Goal: Check status: Check status

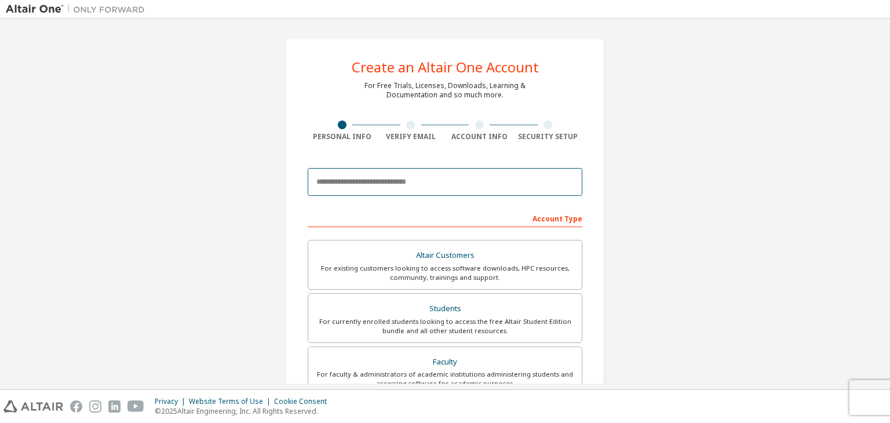
click at [421, 188] on input "email" at bounding box center [445, 182] width 274 height 28
type input "**********"
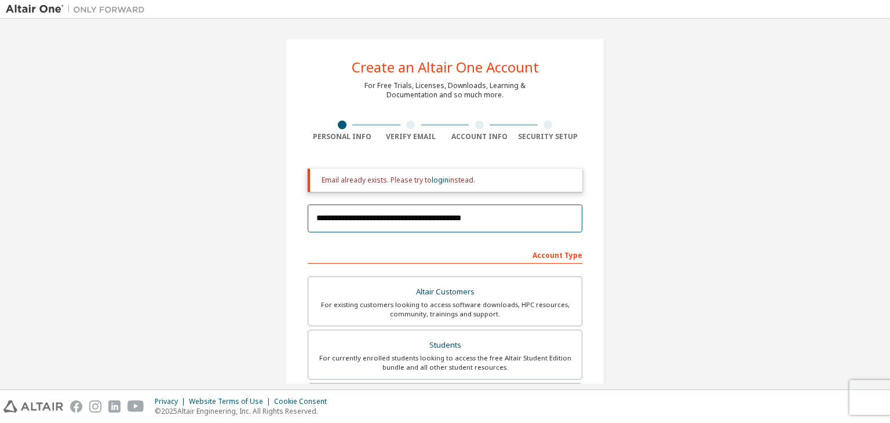
drag, startPoint x: 485, startPoint y: 218, endPoint x: 197, endPoint y: 171, distance: 291.7
click at [197, 171] on div "**********" at bounding box center [445, 349] width 878 height 650
click at [437, 182] on link "login" at bounding box center [439, 180] width 17 height 10
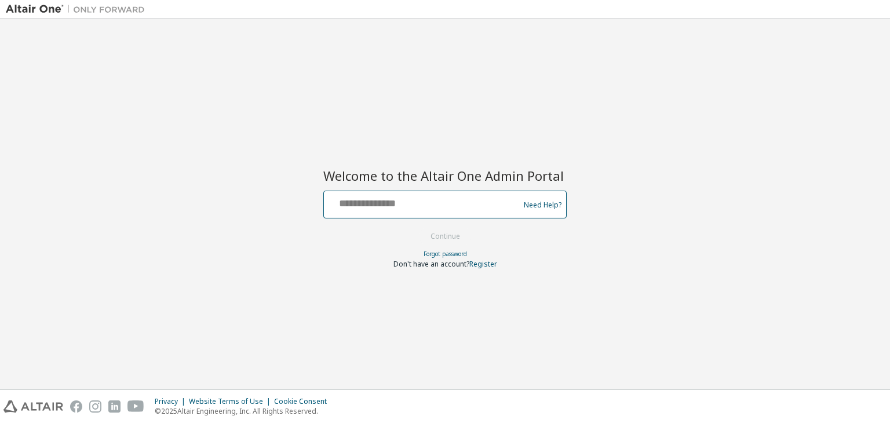
click at [429, 204] on input "text" at bounding box center [422, 201] width 189 height 17
paste input "**********"
type input "**********"
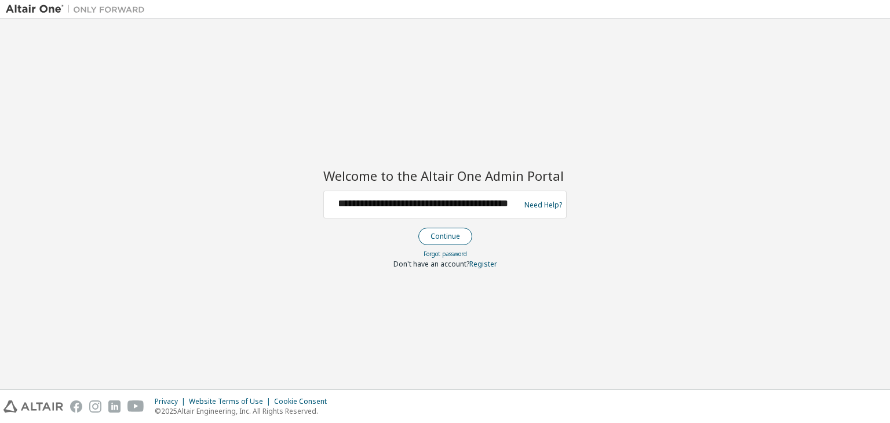
scroll to position [0, 0]
click at [435, 234] on button "Continue" at bounding box center [445, 236] width 54 height 17
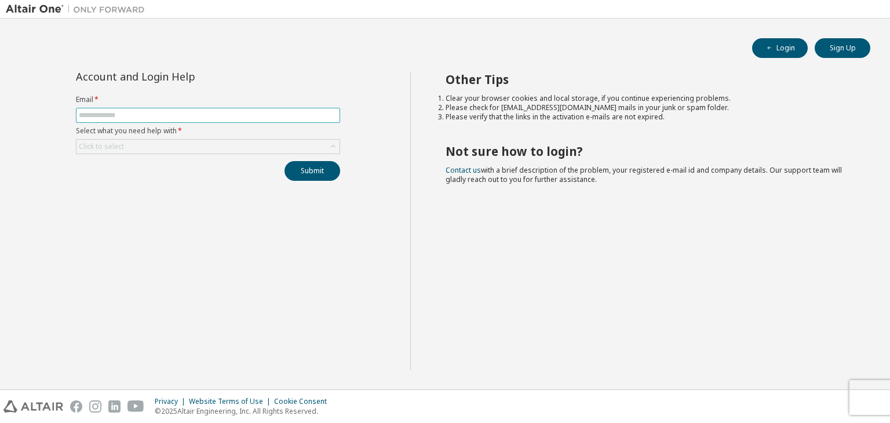
click at [222, 113] on input "text" at bounding box center [208, 115] width 258 height 9
type input "**********"
click at [176, 141] on div "Click to select" at bounding box center [207, 147] width 263 height 14
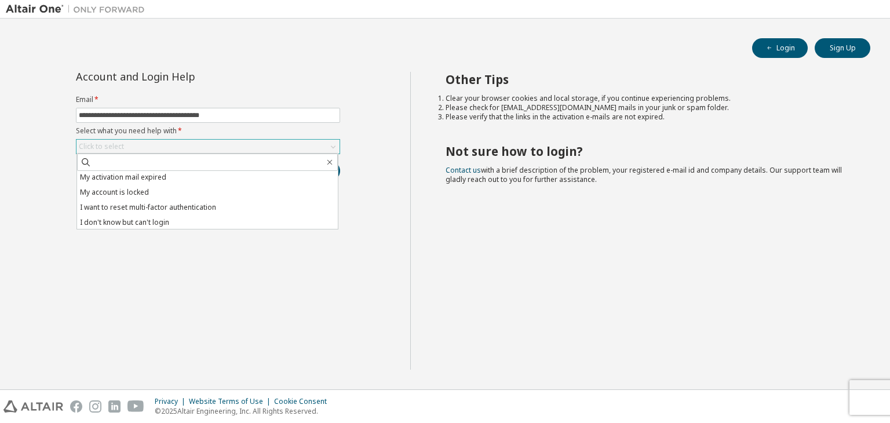
scroll to position [32, 0]
click at [144, 216] on li "I don't know but can't login" at bounding box center [207, 221] width 261 height 15
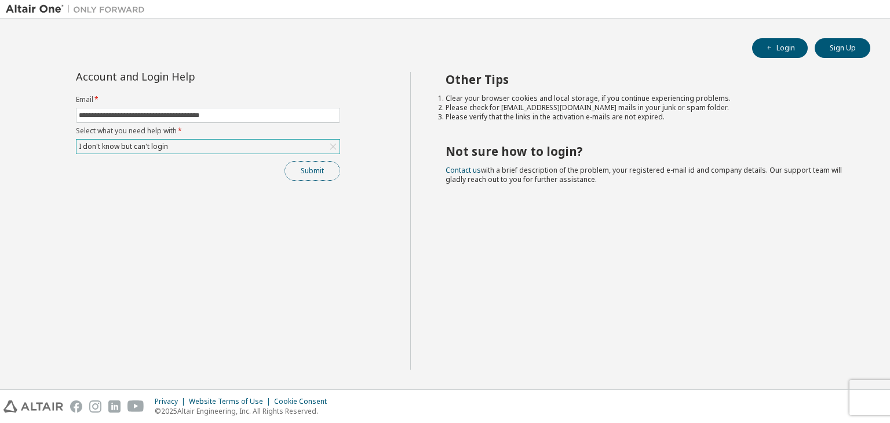
click at [304, 174] on button "Submit" at bounding box center [312, 171] width 56 height 20
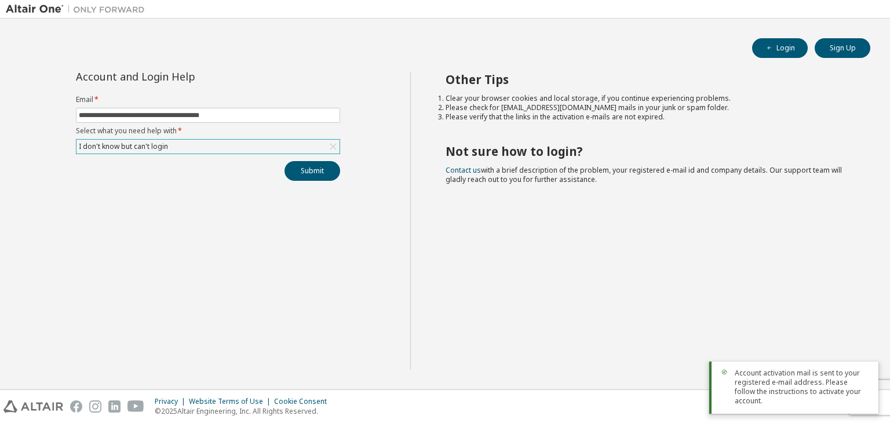
click at [750, 385] on span "Account activation mail is sent to your registered e-mail address. Please follo…" at bounding box center [801, 386] width 134 height 37
click at [614, 259] on div "Other Tips Clear your browser cookies and local storage, if you continue experi…" at bounding box center [647, 221] width 474 height 298
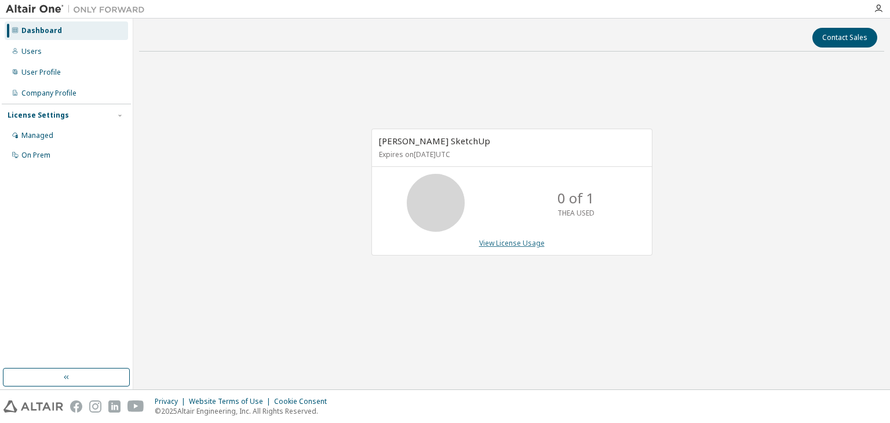
click at [503, 244] on link "View License Usage" at bounding box center [511, 243] width 65 height 10
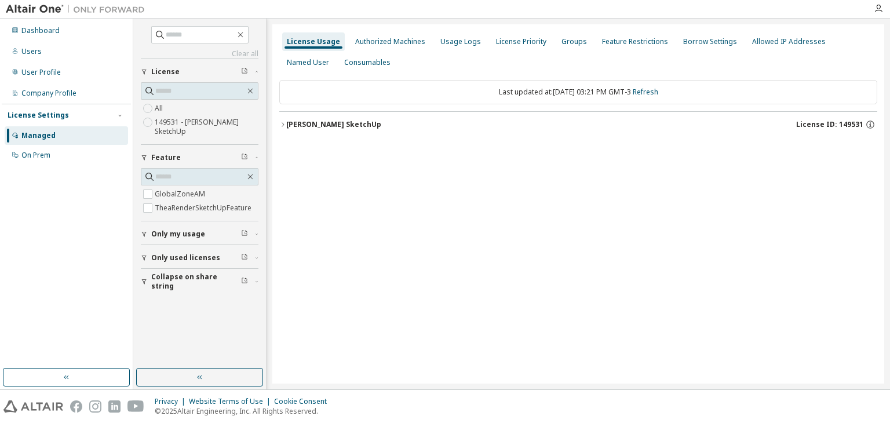
click at [178, 120] on label "149531 - [PERSON_NAME] SketchUp" at bounding box center [207, 126] width 104 height 23
click at [341, 123] on div "[PERSON_NAME] SketchUp" at bounding box center [333, 124] width 95 height 9
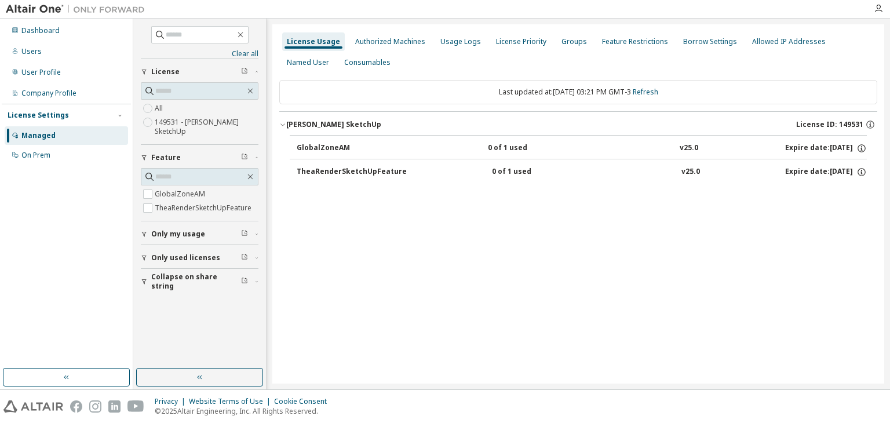
click at [364, 147] on div "GlobalZoneAM" at bounding box center [349, 148] width 104 height 10
click at [315, 151] on div "GlobalZoneAM" at bounding box center [349, 148] width 104 height 10
click at [163, 190] on label "GlobalZoneAM" at bounding box center [181, 194] width 53 height 14
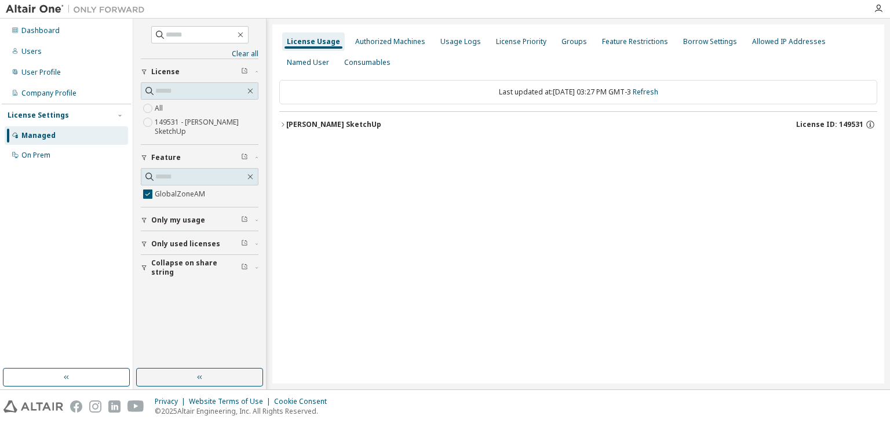
click at [321, 126] on div "[PERSON_NAME] SketchUp" at bounding box center [333, 124] width 95 height 9
click at [325, 151] on div "GlobalZoneAM" at bounding box center [349, 148] width 104 height 10
click at [325, 115] on button "[PERSON_NAME] SketchUp License ID: 149531" at bounding box center [578, 124] width 598 height 25
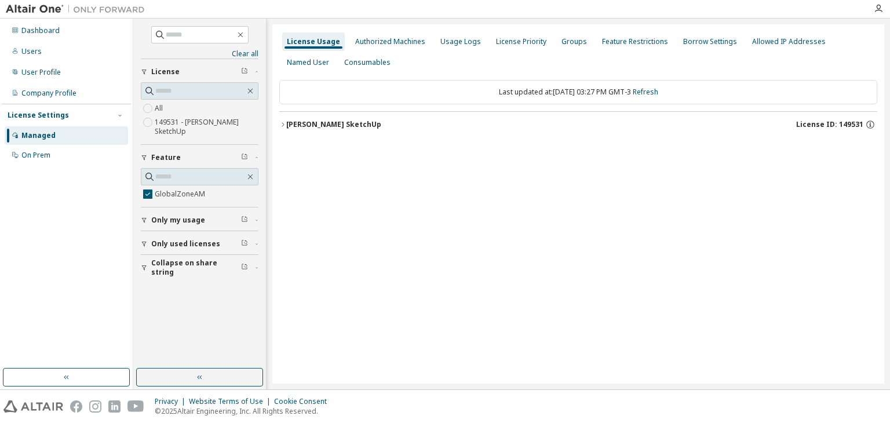
click at [329, 125] on div "[PERSON_NAME] SketchUp" at bounding box center [333, 124] width 95 height 9
click at [346, 145] on div "GlobalZoneAM" at bounding box center [349, 148] width 104 height 10
click at [164, 196] on label "GlobalZoneAM" at bounding box center [181, 194] width 53 height 14
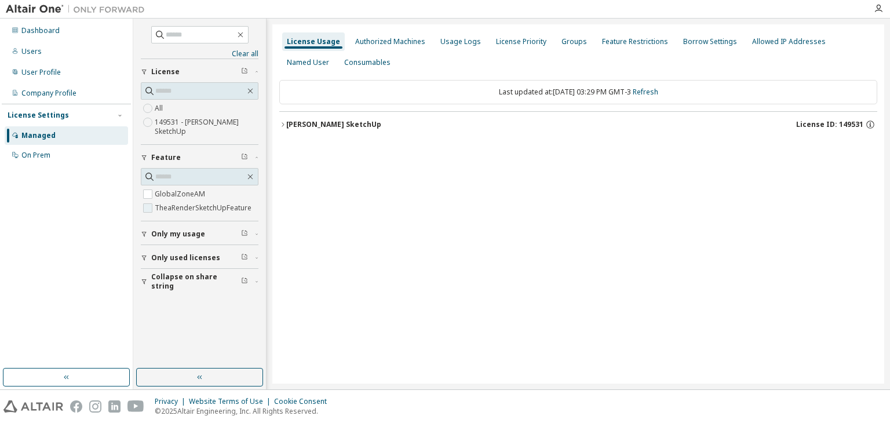
click at [191, 208] on label "TheaRenderSketchUpFeature" at bounding box center [204, 208] width 99 height 14
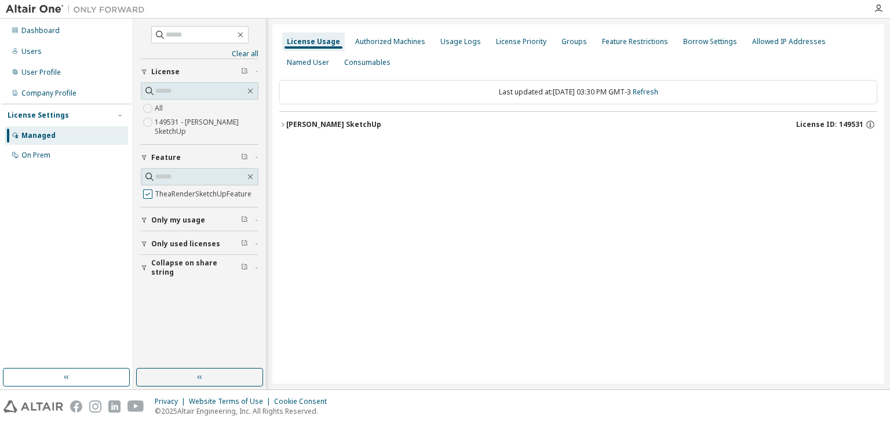
click at [191, 193] on label "TheaRenderSketchUpFeature" at bounding box center [204, 194] width 99 height 14
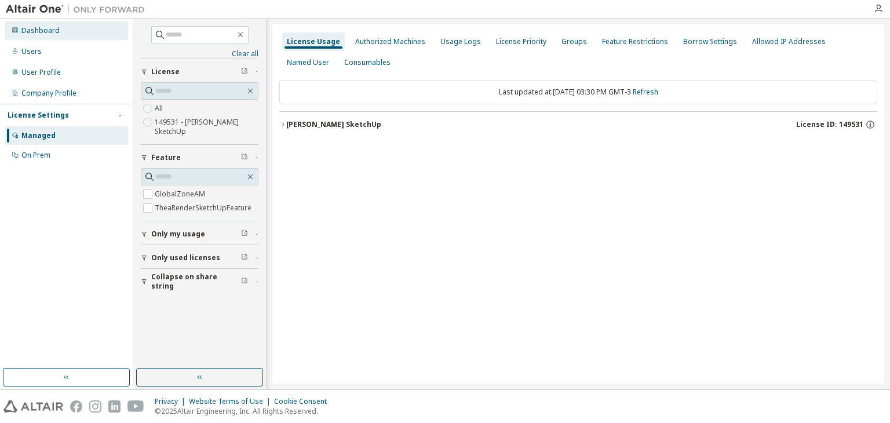
click at [54, 31] on div "Dashboard" at bounding box center [40, 30] width 38 height 9
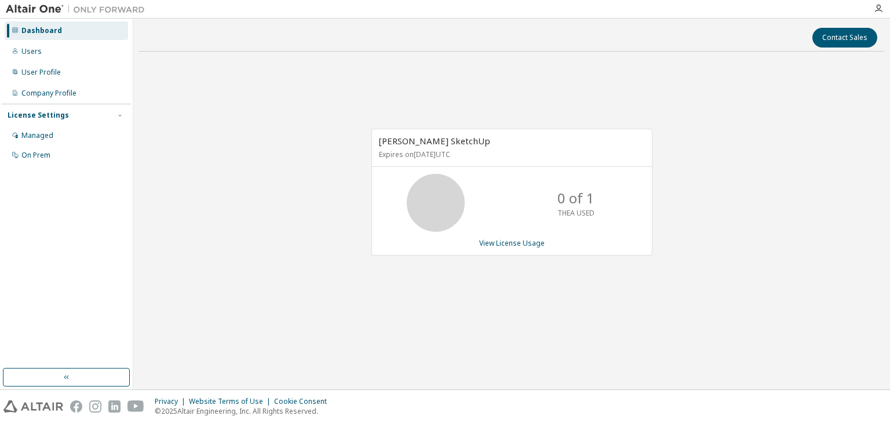
click at [435, 208] on icon at bounding box center [435, 202] width 29 height 29
drag, startPoint x: 435, startPoint y: 208, endPoint x: 497, endPoint y: 244, distance: 72.4
click at [497, 244] on div "[PERSON_NAME] SketchUp Expires on [DATE] UTC 0 of 1 THEA USED View License Usage" at bounding box center [511, 192] width 281 height 127
click at [497, 244] on link "View License Usage" at bounding box center [511, 243] width 65 height 10
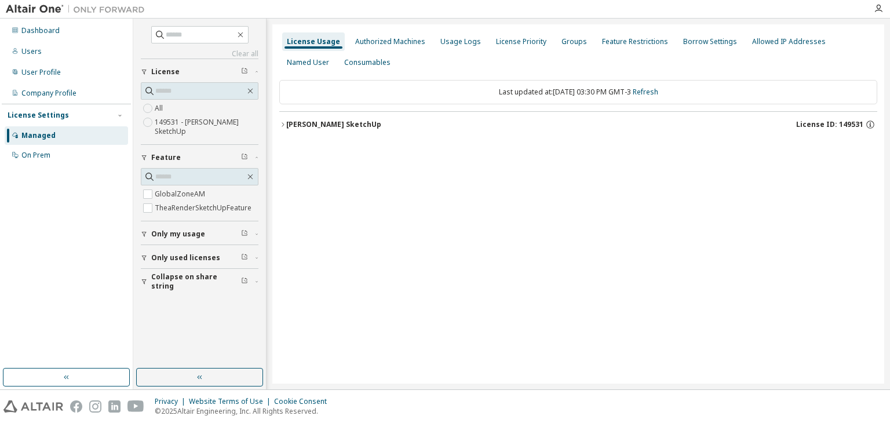
click at [363, 123] on div "[PERSON_NAME] SketchUp" at bounding box center [333, 124] width 95 height 9
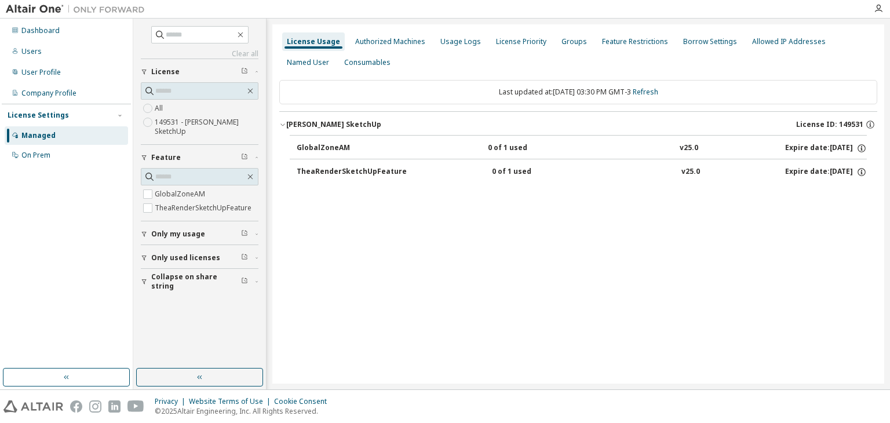
click at [413, 167] on div "TheaRenderSketchUpFeature 0 of 1 used v25.0 Expire date: [DATE]" at bounding box center [582, 172] width 570 height 10
click at [386, 176] on div "TheaRenderSketchUpFeature" at bounding box center [352, 172] width 110 height 10
click at [861, 172] on icon "button" at bounding box center [861, 172] width 2 height 3
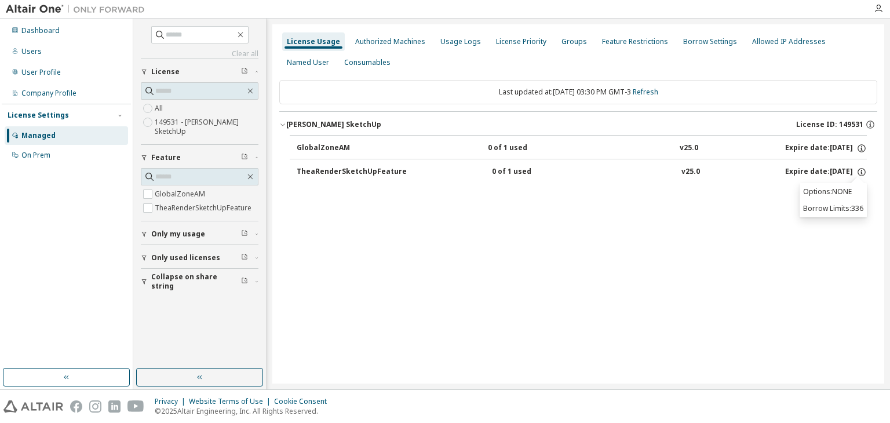
click at [729, 201] on div "License Usage Authorized Machines Usage Logs License Priority Groups Feature Re…" at bounding box center [578, 203] width 612 height 359
click at [32, 72] on div "User Profile" at bounding box center [40, 72] width 39 height 9
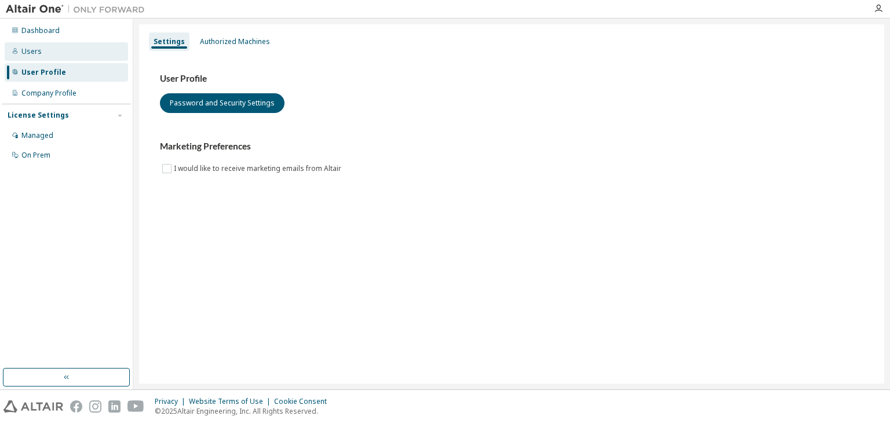
click at [30, 51] on div "Users" at bounding box center [31, 51] width 20 height 9
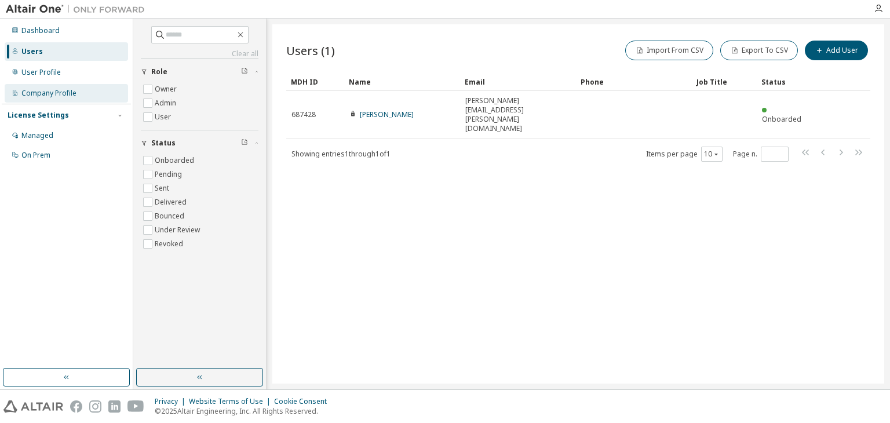
click at [54, 100] on div "Company Profile" at bounding box center [66, 93] width 123 height 19
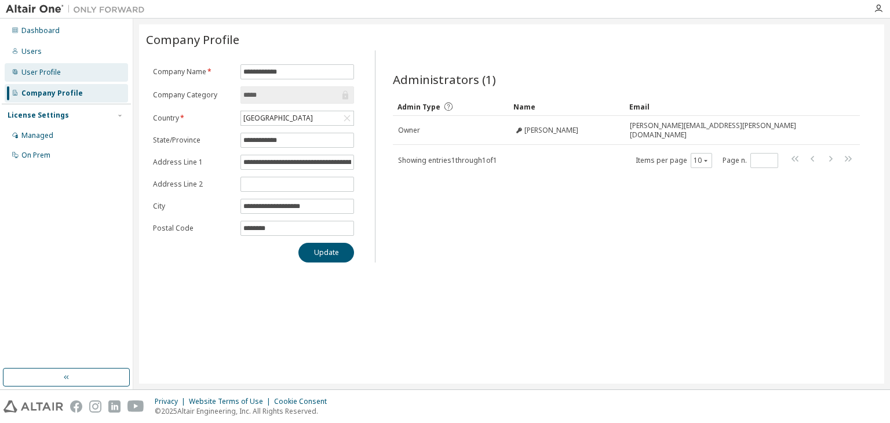
click at [65, 75] on div "User Profile" at bounding box center [66, 72] width 123 height 19
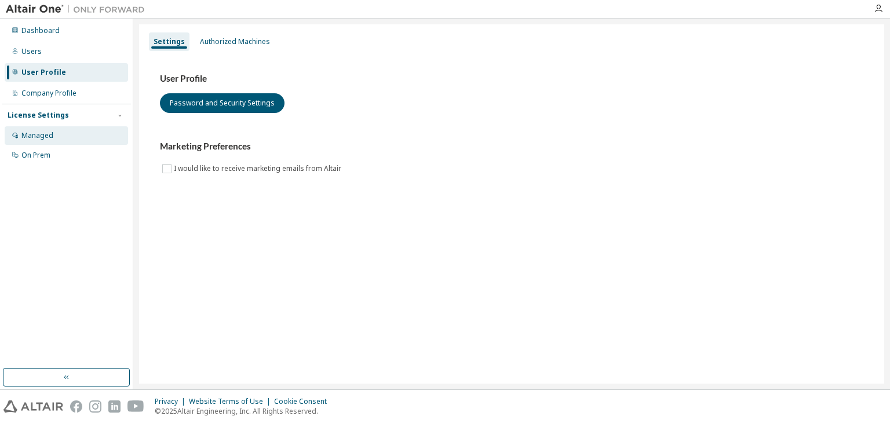
click at [45, 133] on div "Managed" at bounding box center [37, 135] width 32 height 9
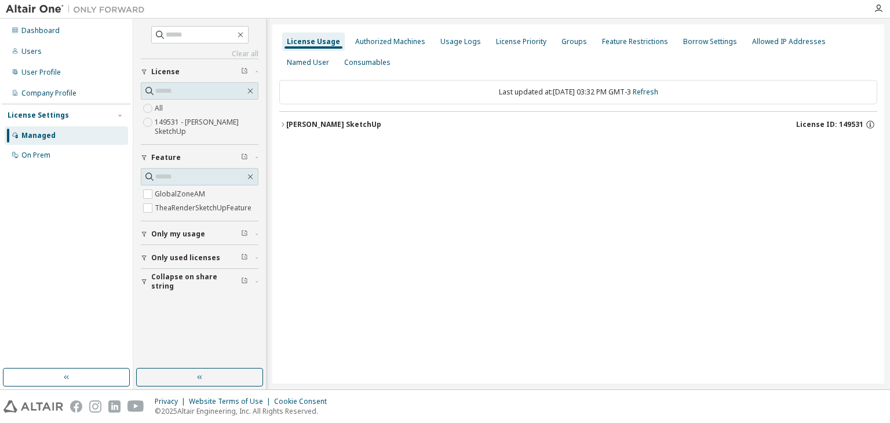
click at [343, 128] on div "[PERSON_NAME] SketchUp" at bounding box center [333, 124] width 95 height 9
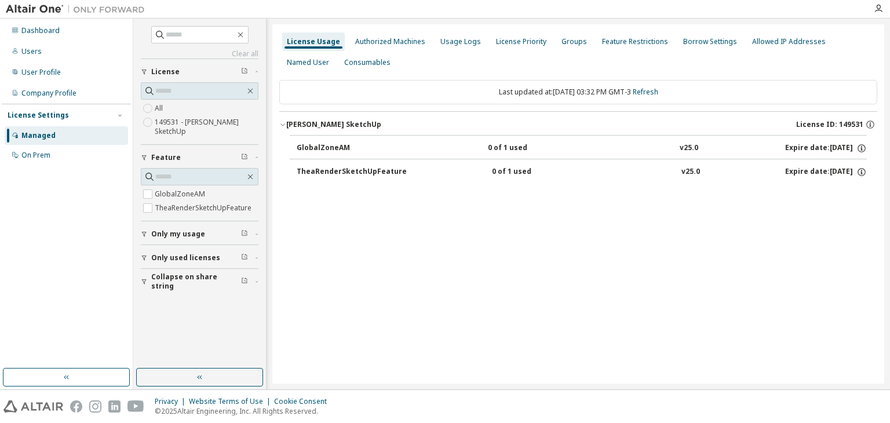
click at [335, 174] on div "TheaRenderSketchUpFeature" at bounding box center [352, 172] width 110 height 10
click at [34, 155] on div "On Prem" at bounding box center [35, 155] width 29 height 9
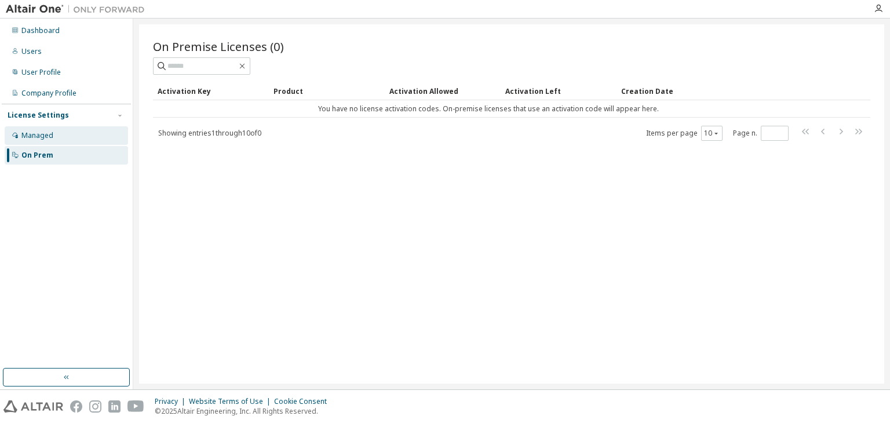
click at [85, 133] on div "Managed" at bounding box center [66, 135] width 123 height 19
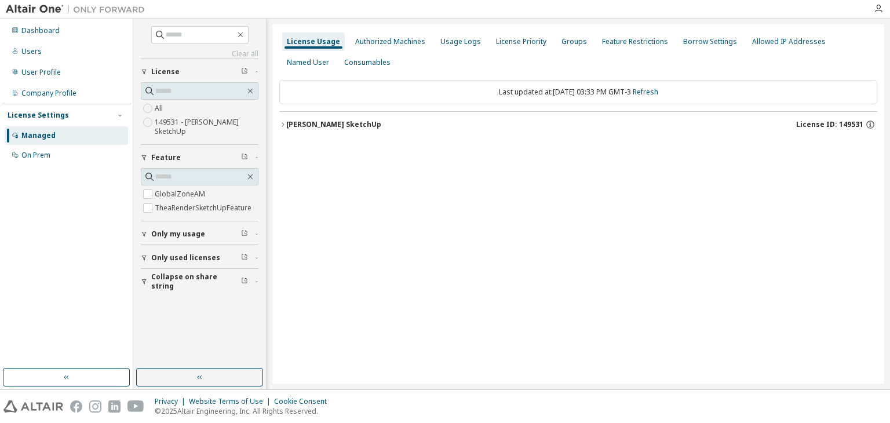
click at [183, 117] on label "149531 - [PERSON_NAME] SketchUp" at bounding box center [207, 126] width 104 height 23
click at [342, 124] on div "[PERSON_NAME] SketchUp" at bounding box center [333, 124] width 95 height 9
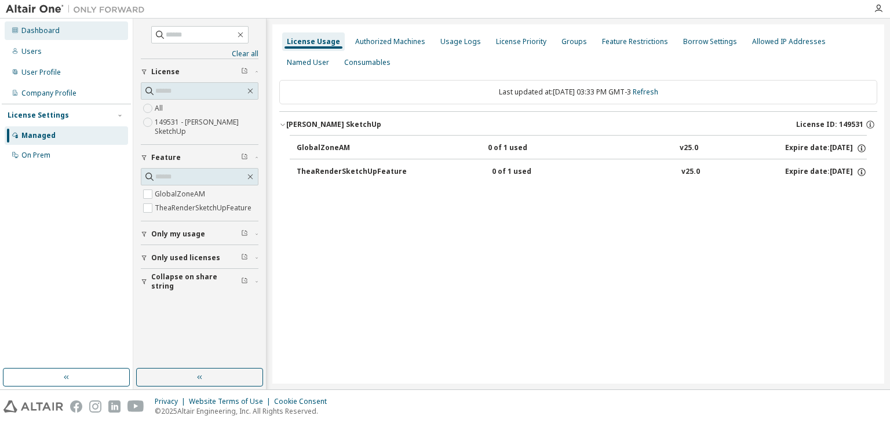
click at [30, 34] on div "Dashboard" at bounding box center [40, 30] width 38 height 9
